Goal: Use online tool/utility: Utilize a website feature to perform a specific function

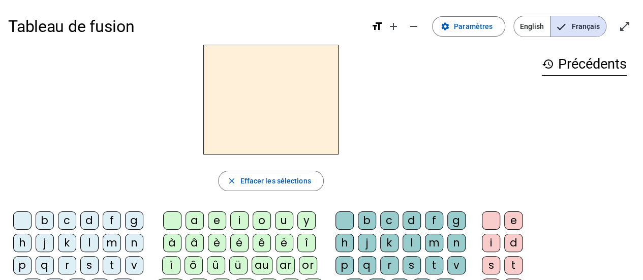
click at [46, 267] on div "q" at bounding box center [45, 265] width 18 height 18
click at [282, 219] on div "u" at bounding box center [284, 220] width 18 height 18
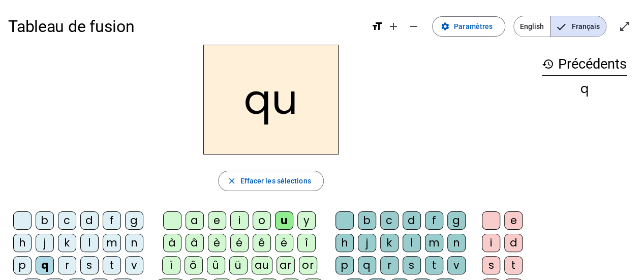
click at [484, 245] on div "i" at bounding box center [491, 243] width 18 height 18
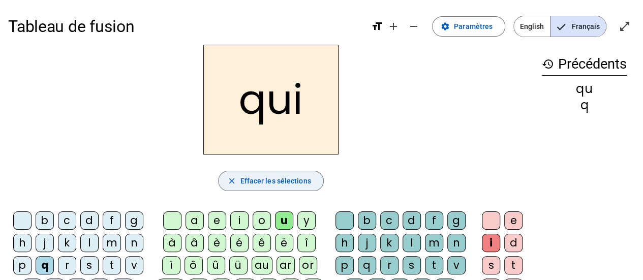
click at [297, 180] on span "Effacer les sélections" at bounding box center [275, 181] width 71 height 12
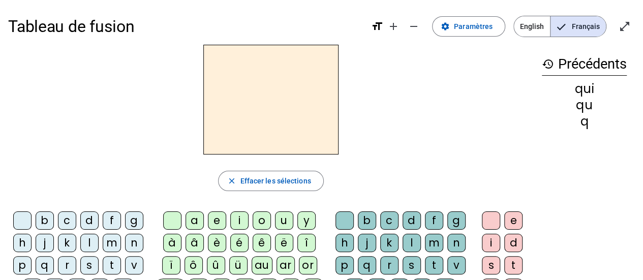
click at [86, 263] on div "s" at bounding box center [89, 265] width 18 height 18
click at [237, 223] on div "i" at bounding box center [239, 220] width 18 height 18
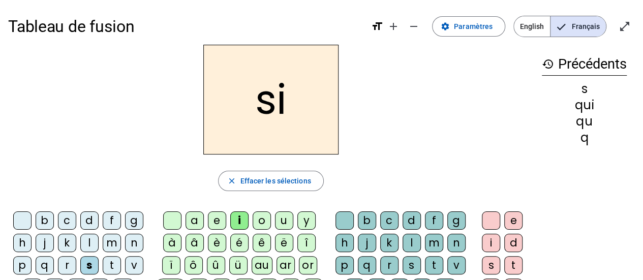
click at [136, 242] on div "n" at bounding box center [134, 243] width 18 height 18
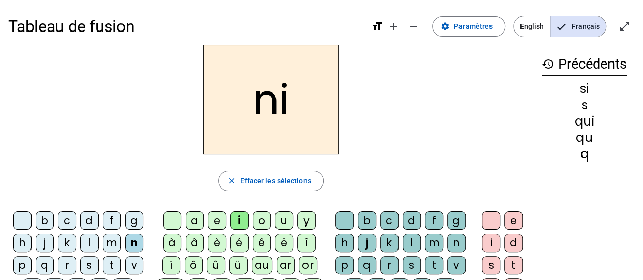
click at [222, 222] on div "e" at bounding box center [217, 220] width 18 height 18
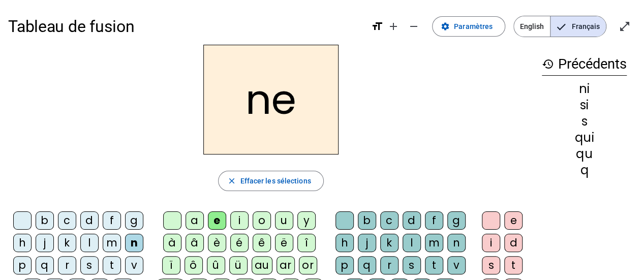
click at [87, 265] on div "s" at bounding box center [89, 265] width 18 height 18
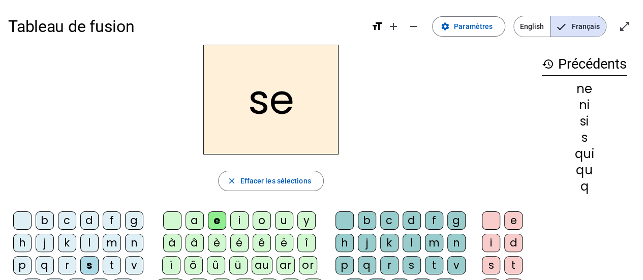
click at [108, 259] on div "t" at bounding box center [112, 265] width 18 height 18
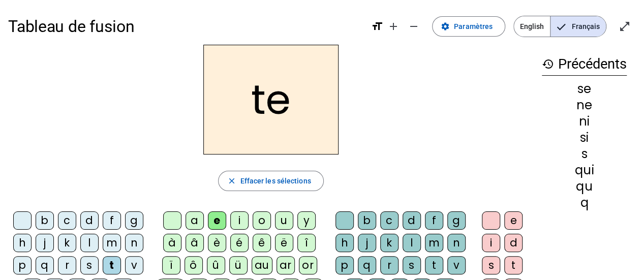
click at [86, 217] on div "d" at bounding box center [89, 220] width 18 height 18
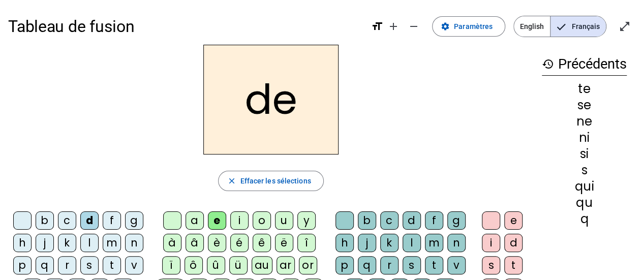
click at [285, 224] on div "u" at bounding box center [284, 220] width 18 height 18
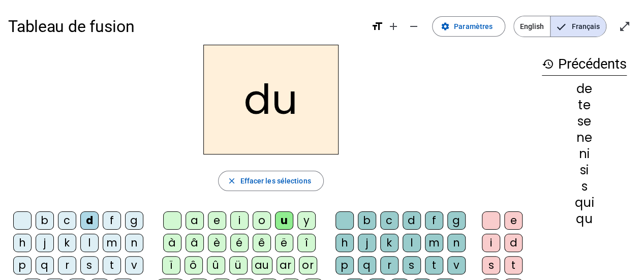
click at [86, 267] on div "s" at bounding box center [89, 265] width 18 height 18
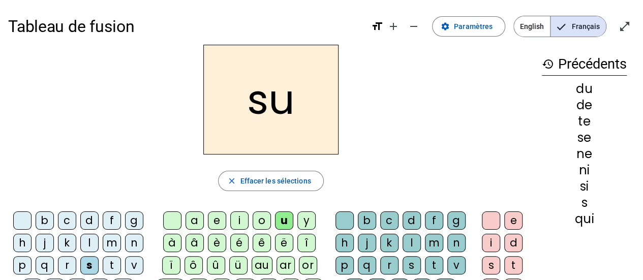
click at [85, 241] on div "l" at bounding box center [89, 243] width 18 height 18
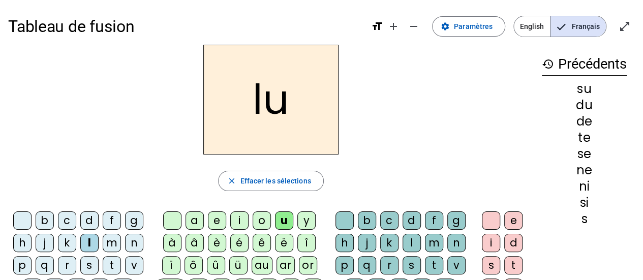
click at [109, 260] on div "t" at bounding box center [112, 265] width 18 height 18
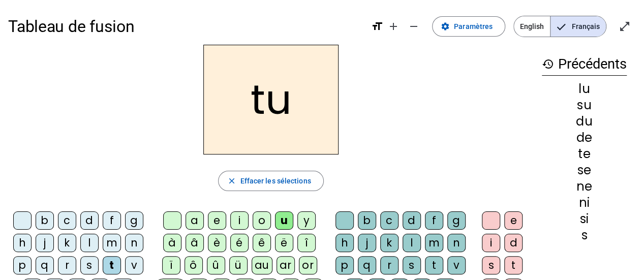
click at [197, 220] on div "a" at bounding box center [195, 220] width 18 height 18
click at [88, 263] on div "s" at bounding box center [89, 265] width 18 height 18
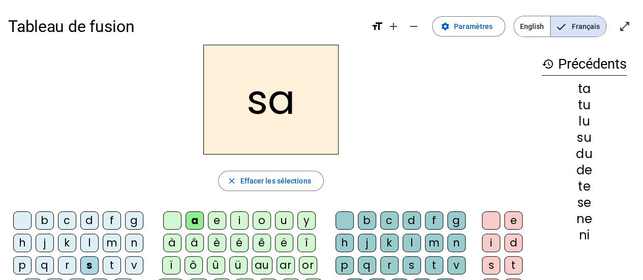
click at [111, 261] on div "t" at bounding box center [112, 265] width 18 height 18
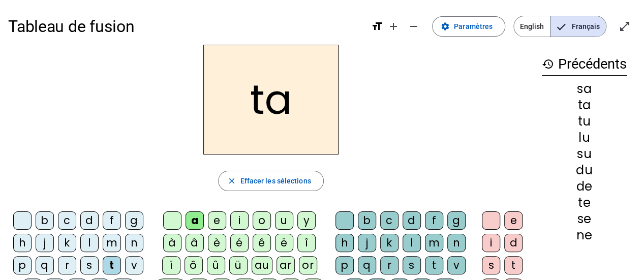
click at [107, 242] on div "m" at bounding box center [112, 243] width 18 height 18
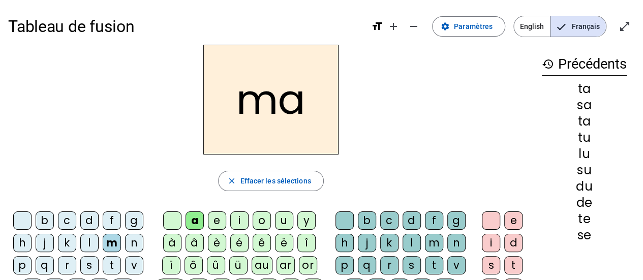
click at [215, 219] on div "e" at bounding box center [217, 220] width 18 height 18
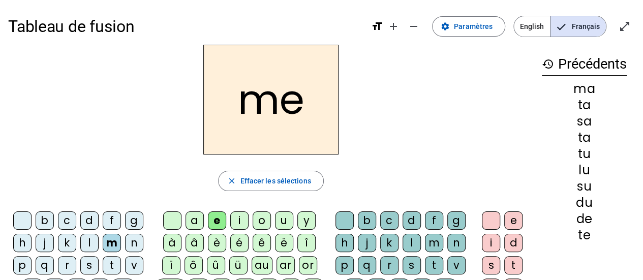
click at [86, 213] on div "d" at bounding box center [89, 220] width 18 height 18
